Goal: Transaction & Acquisition: Register for event/course

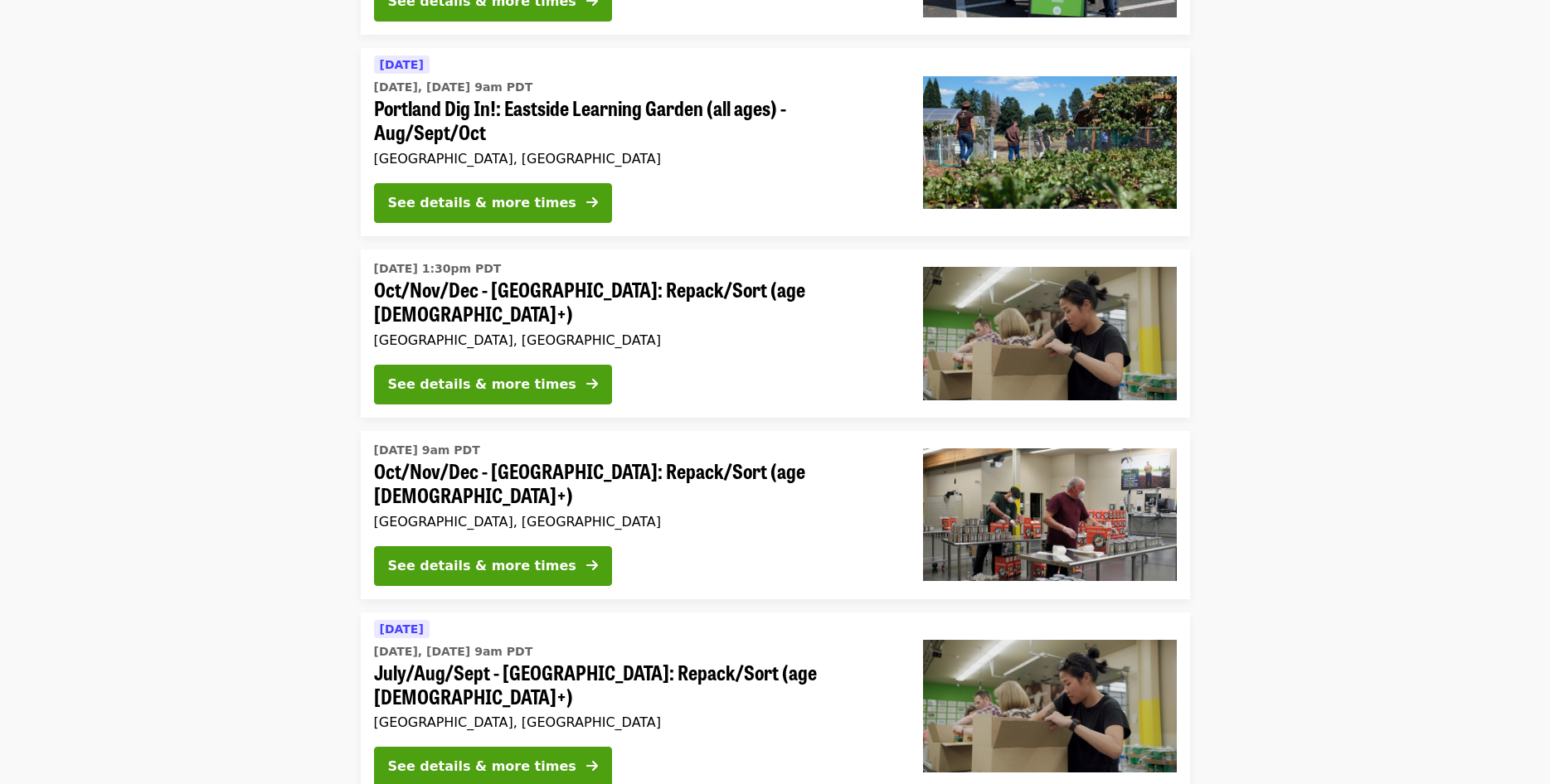
scroll to position [676, 0]
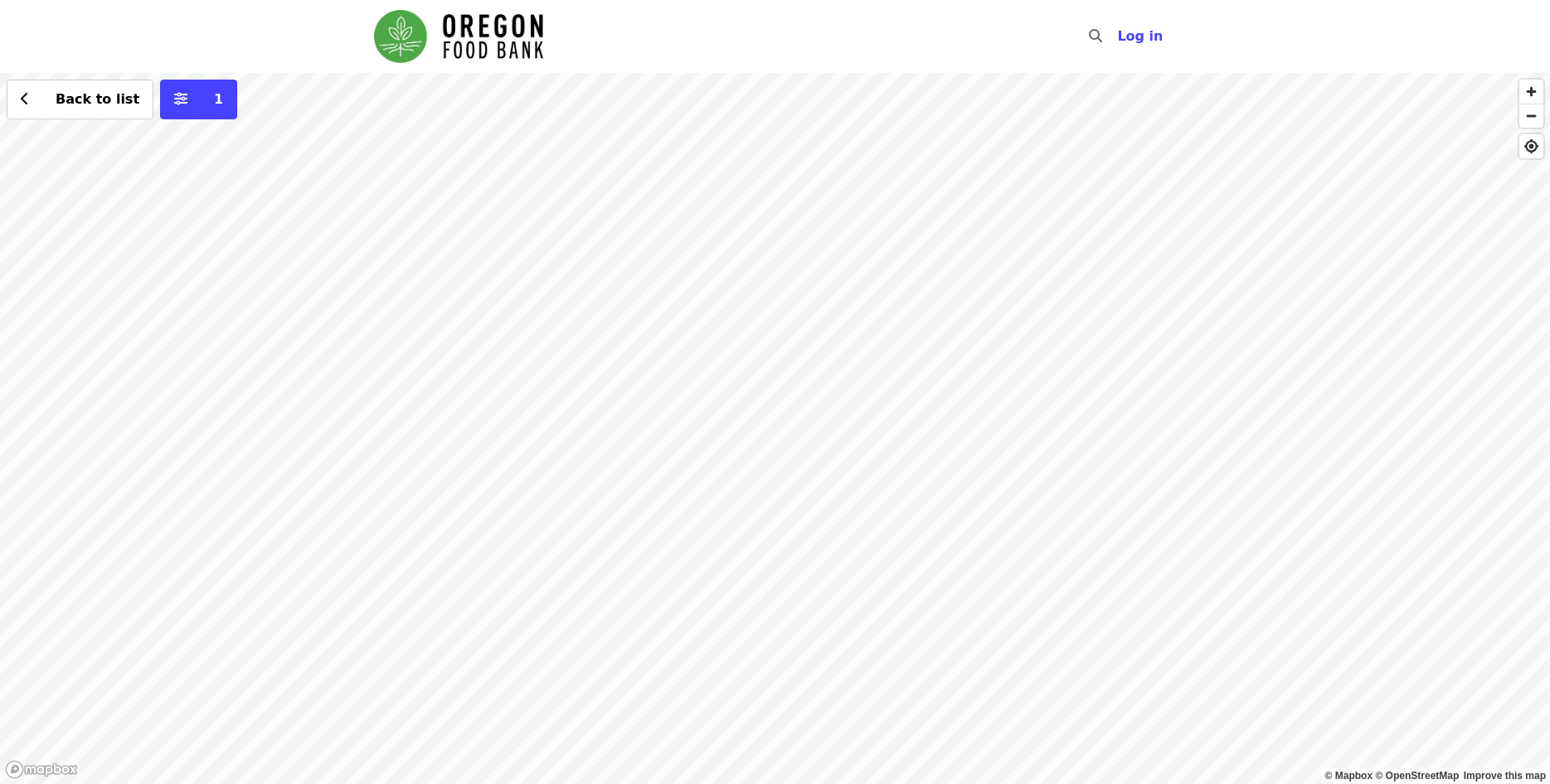
click at [722, 323] on div "Back to list 1" at bounding box center [775, 429] width 1550 height 712
click at [687, 407] on div "Back to list 1" at bounding box center [775, 429] width 1550 height 712
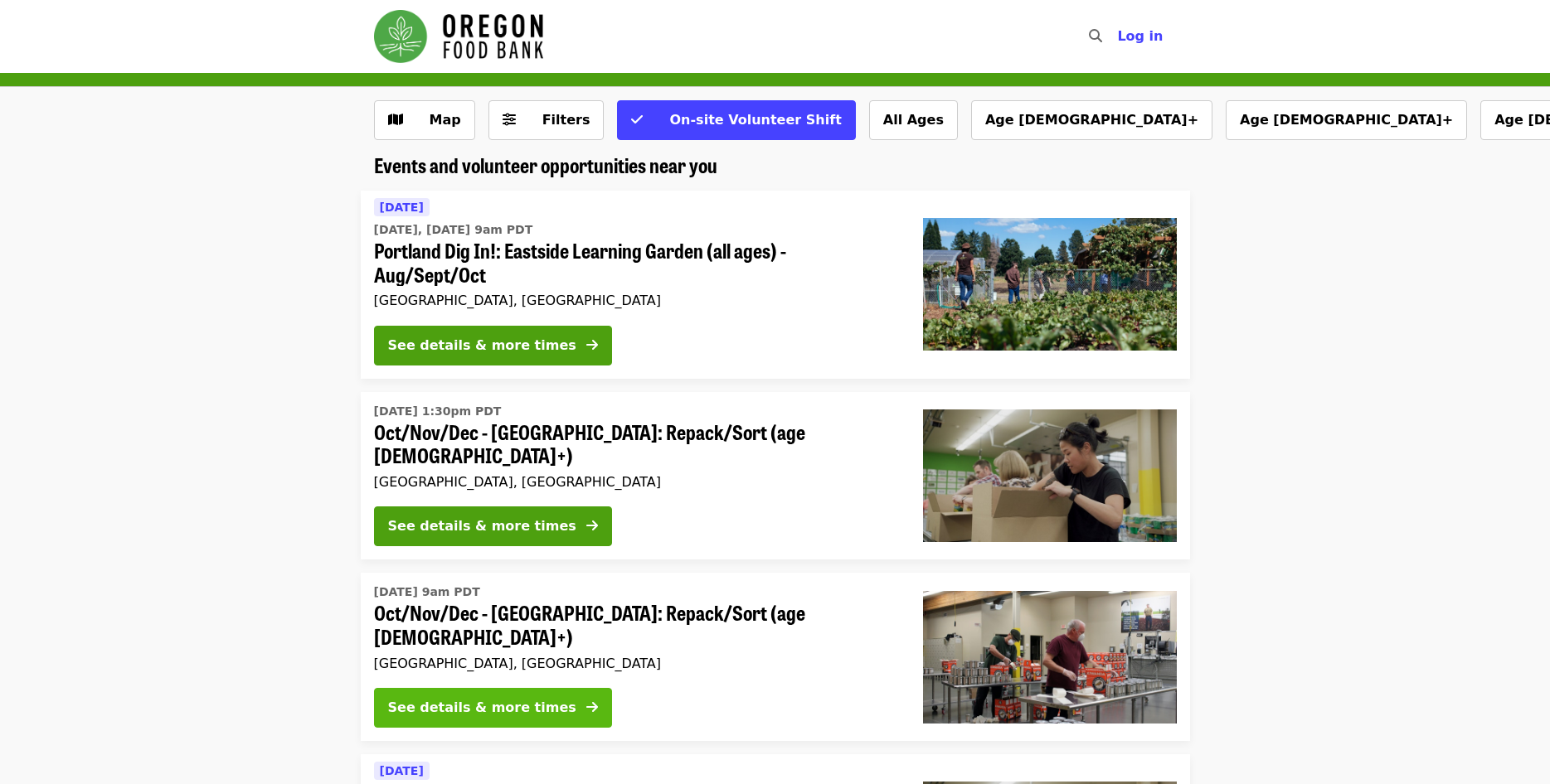
click at [535, 698] on div "See details & more times" at bounding box center [482, 707] width 188 height 20
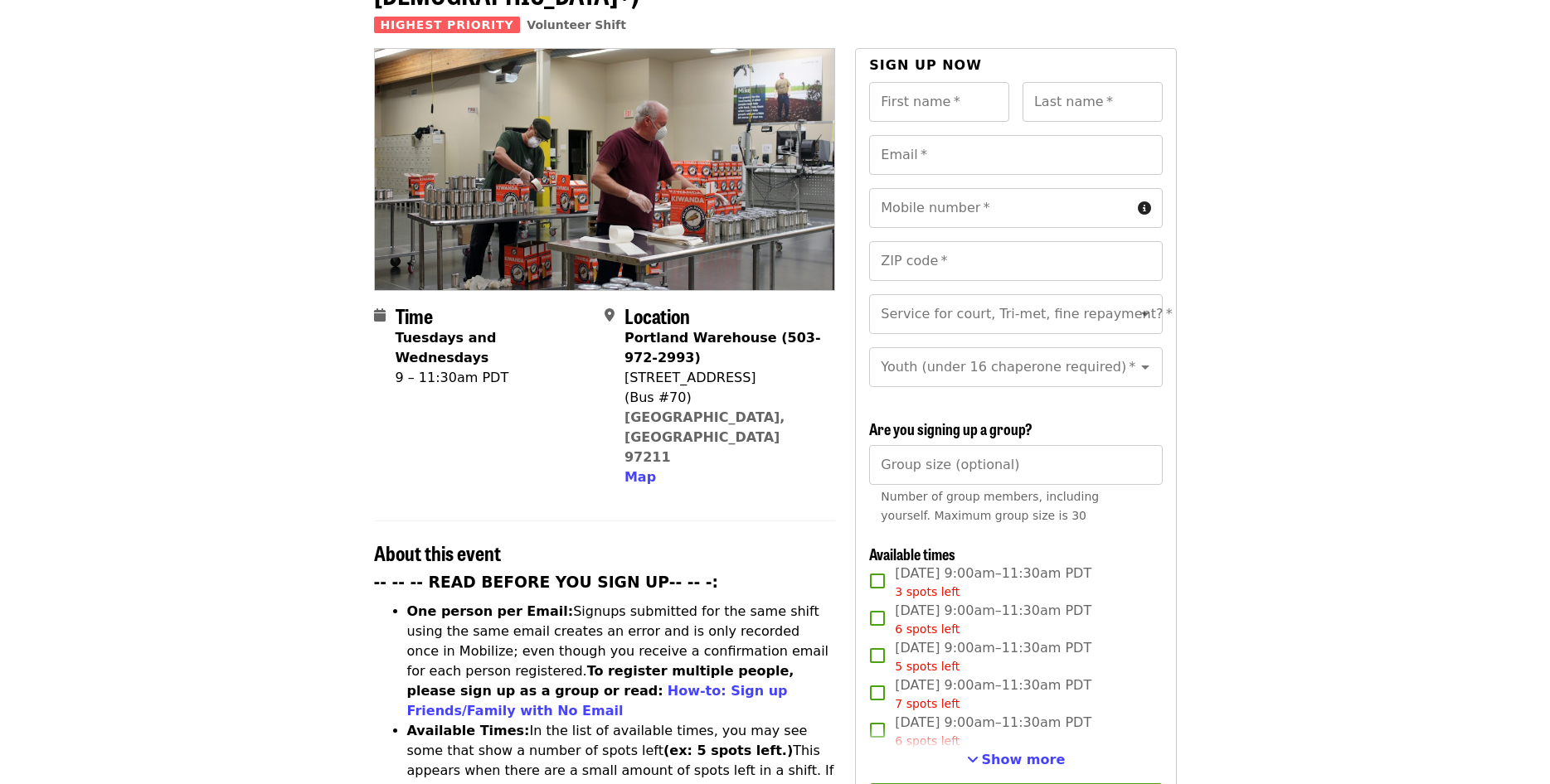
scroll to position [169, 0]
